Goal: Information Seeking & Learning: Learn about a topic

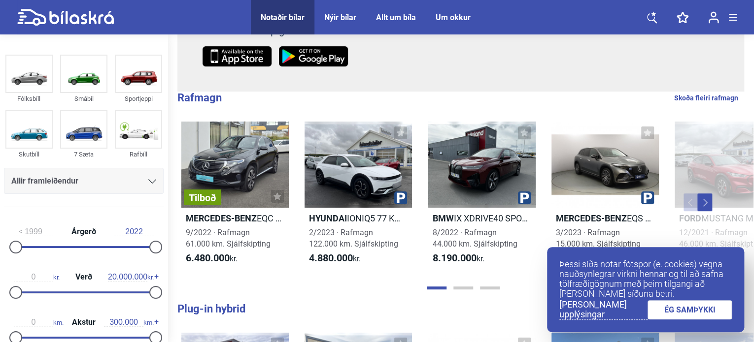
click at [96, 187] on div "Allir framleiðendur" at bounding box center [83, 181] width 145 height 14
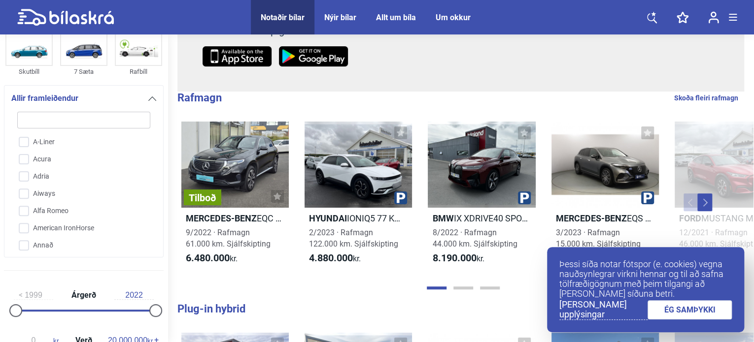
scroll to position [82, 0]
click at [141, 96] on div "Allir framleiðendur" at bounding box center [83, 99] width 145 height 14
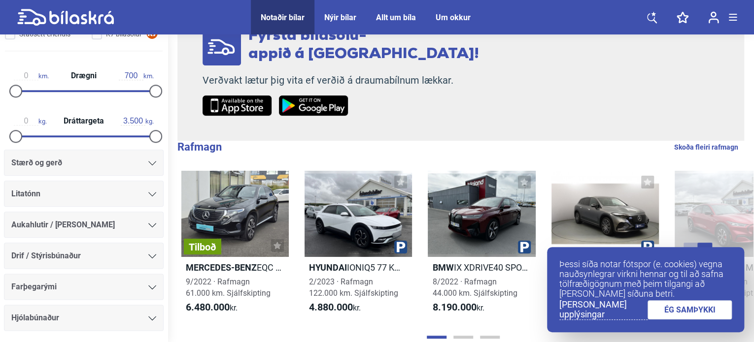
scroll to position [493, 0]
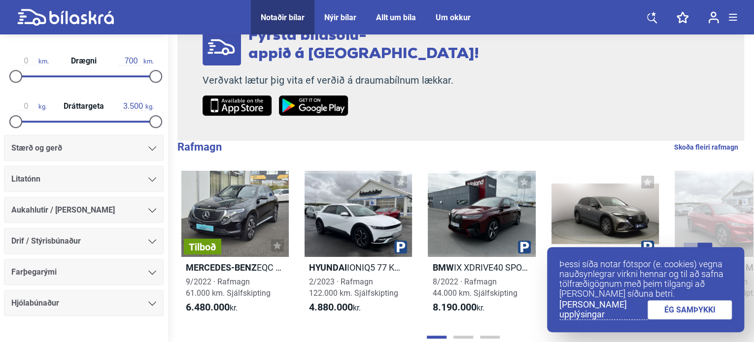
click at [115, 147] on div "Stærð og gerð" at bounding box center [83, 148] width 145 height 14
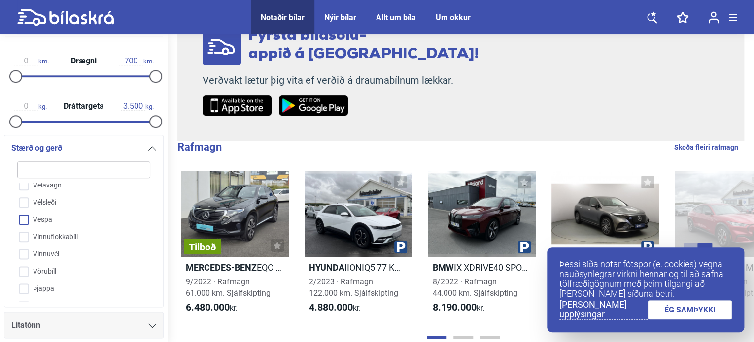
scroll to position [1212, 0]
click at [52, 258] on input "Vörubíll" at bounding box center [77, 256] width 134 height 17
checkbox input "true"
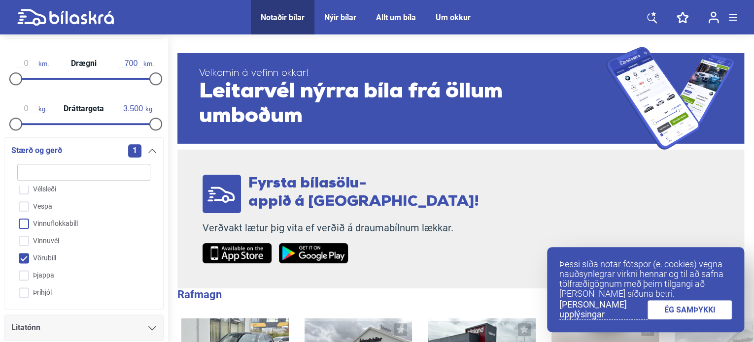
click at [47, 228] on input "Vinnuflokkabíll" at bounding box center [77, 224] width 134 height 17
checkbox input "true"
click at [46, 237] on input "Vinnuvél" at bounding box center [77, 241] width 134 height 17
checkbox input "true"
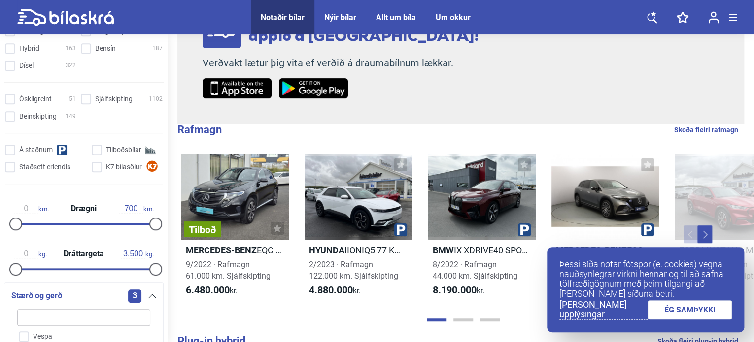
scroll to position [148, 0]
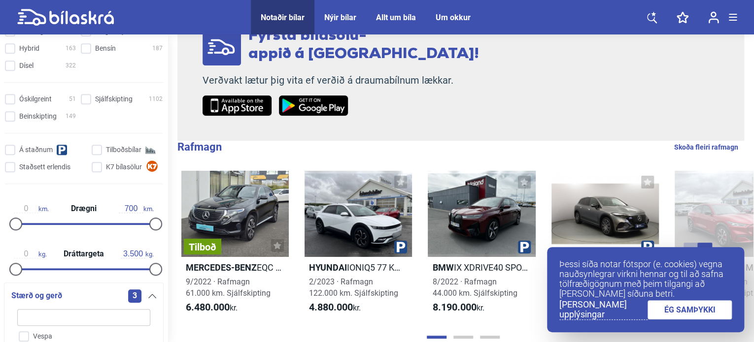
click at [649, 18] on icon at bounding box center [652, 17] width 10 height 12
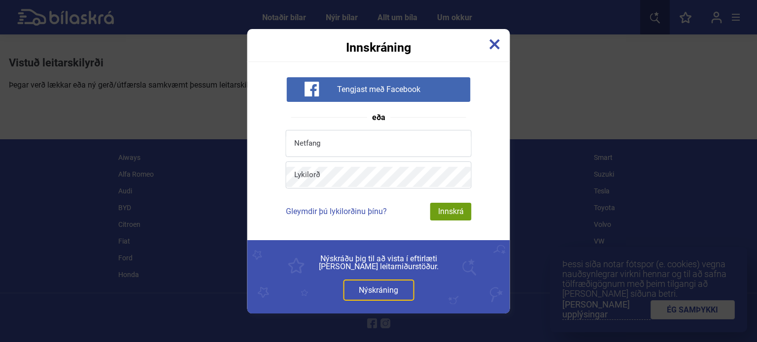
click at [492, 41] on img at bounding box center [494, 44] width 11 height 11
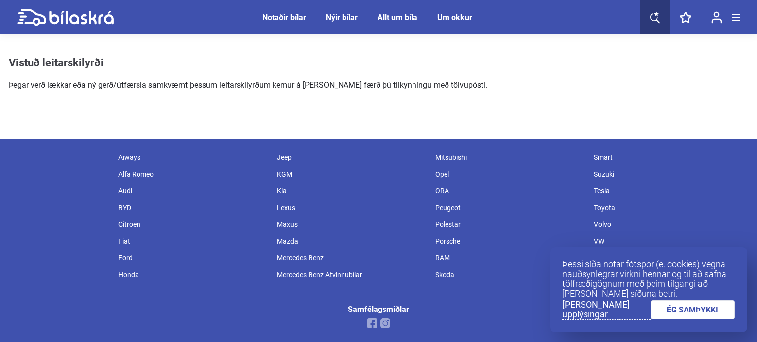
click at [300, 20] on div "Notaðir bílar" at bounding box center [284, 17] width 44 height 9
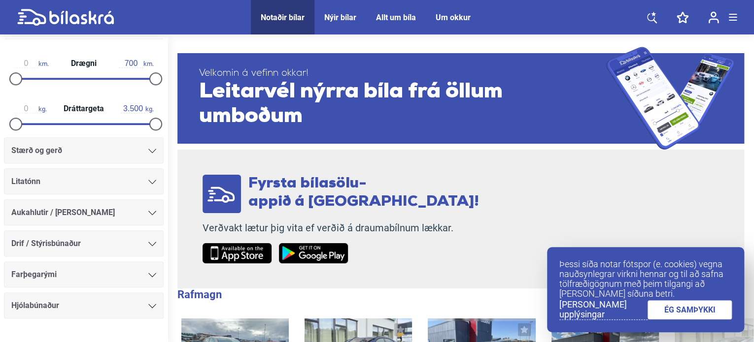
click at [83, 144] on div "Stærð og gerð" at bounding box center [83, 151] width 145 height 14
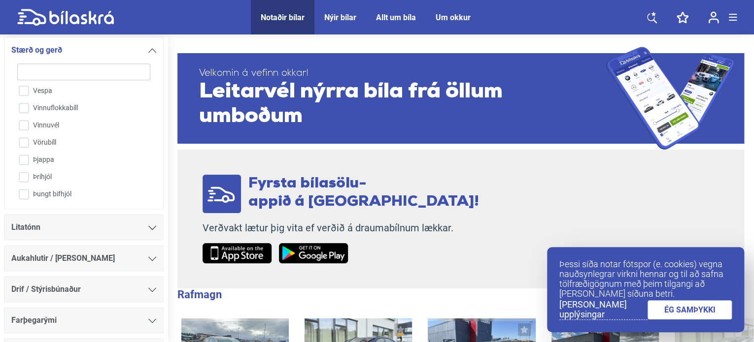
scroll to position [1129, 0]
click at [21, 120] on input "Vegavinnutæki" at bounding box center [77, 120] width 134 height 17
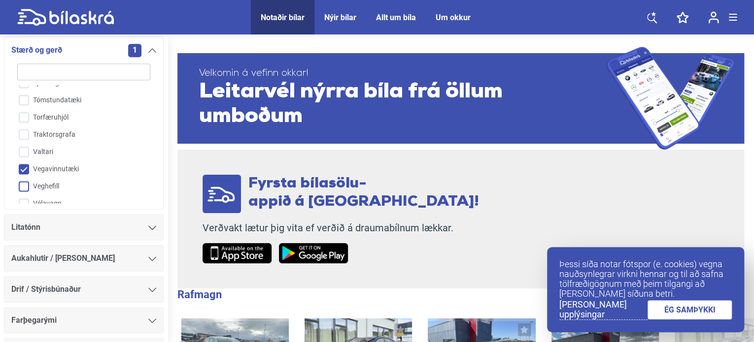
scroll to position [1080, 0]
click at [19, 168] on input "Vegavinnutæki" at bounding box center [77, 170] width 134 height 17
checkbox input "false"
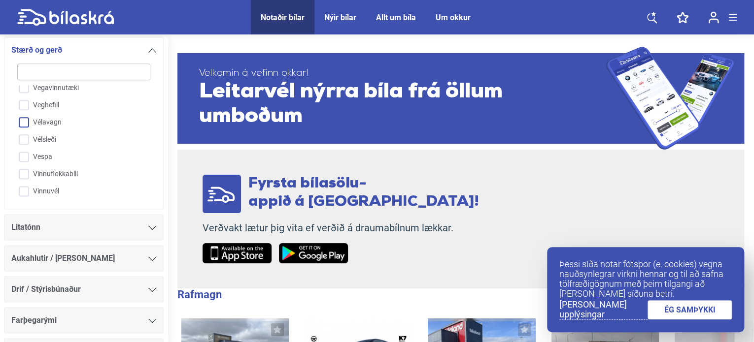
scroll to position [1178, 0]
click at [22, 159] on input "Vinnuflokkabíll" at bounding box center [77, 157] width 134 height 17
checkbox input "true"
click at [22, 193] on input "Vörubíll" at bounding box center [77, 192] width 134 height 17
checkbox input "true"
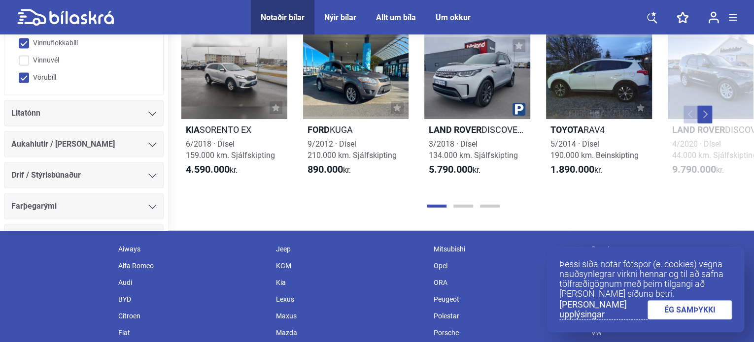
scroll to position [1182, 0]
